Goal: Task Accomplishment & Management: Manage account settings

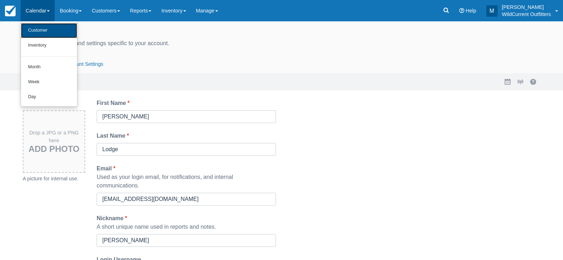
click at [41, 27] on link "Customer" at bounding box center [49, 30] width 56 height 15
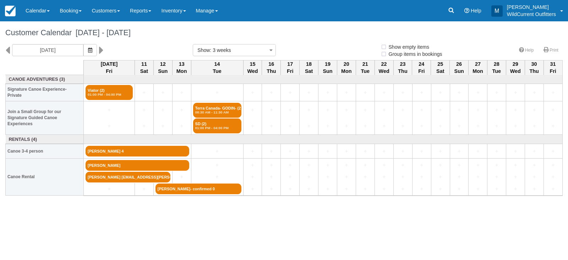
select select
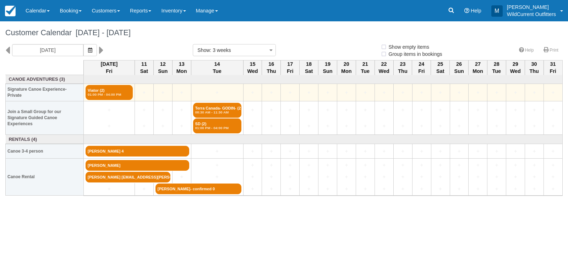
select select
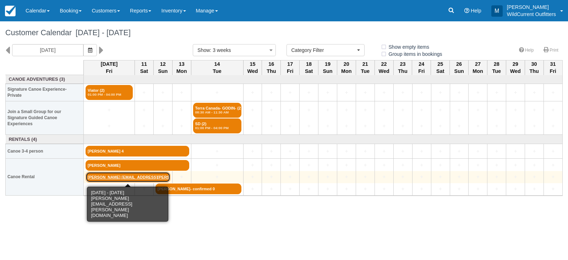
click at [137, 176] on link "[PERSON_NAME] [EMAIL_ADDRESS][PERSON_NAME][DOMAIN_NAME]" at bounding box center [128, 177] width 85 height 11
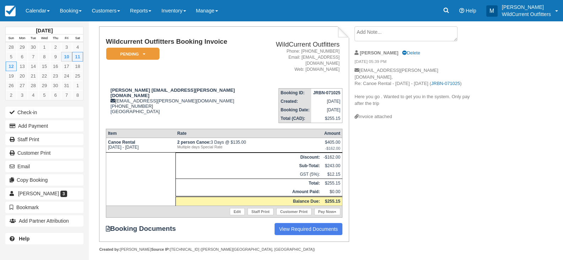
scroll to position [40, 0]
